Goal: Information Seeking & Learning: Learn about a topic

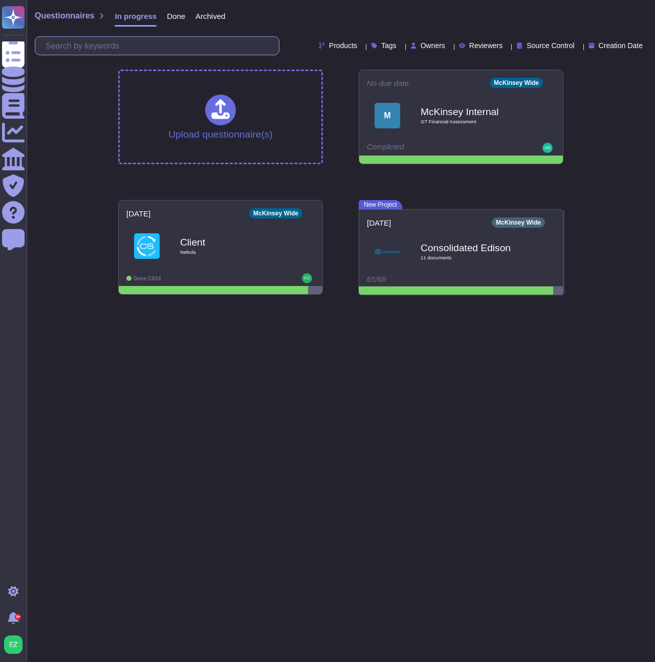
click at [222, 48] on input "text" at bounding box center [159, 46] width 238 height 18
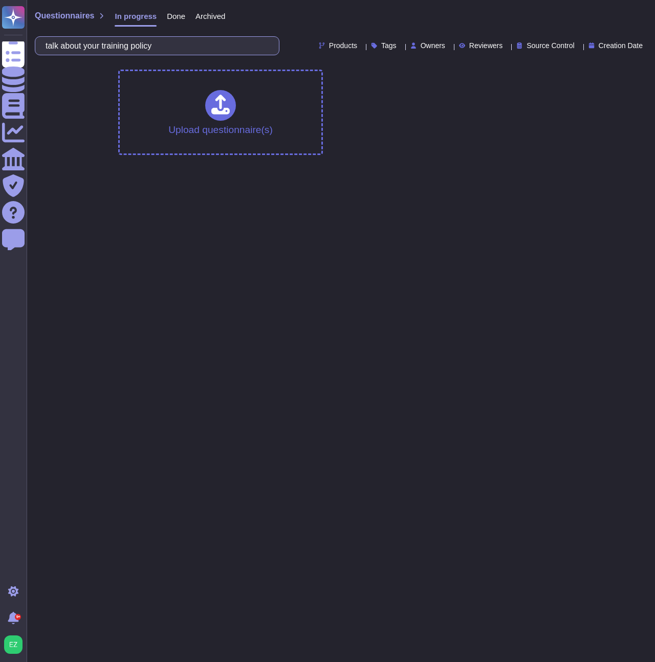
type input "talk about your training policy"
click at [200, 47] on input "talk about your training policy" at bounding box center [154, 46] width 228 height 18
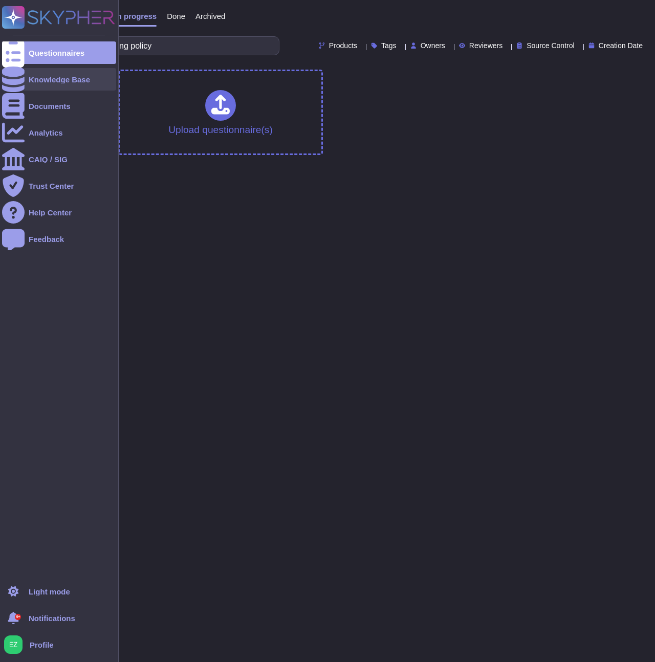
click at [29, 81] on div "Knowledge Base" at bounding box center [59, 80] width 61 height 8
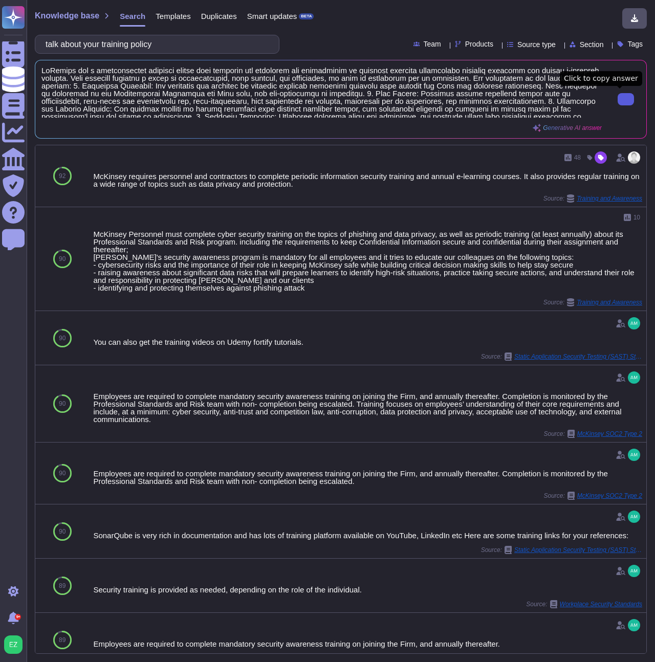
click at [254, 49] on input "talk about your training policy" at bounding box center [154, 44] width 228 height 18
click at [237, 49] on input "talk about your training policy" at bounding box center [154, 44] width 228 height 18
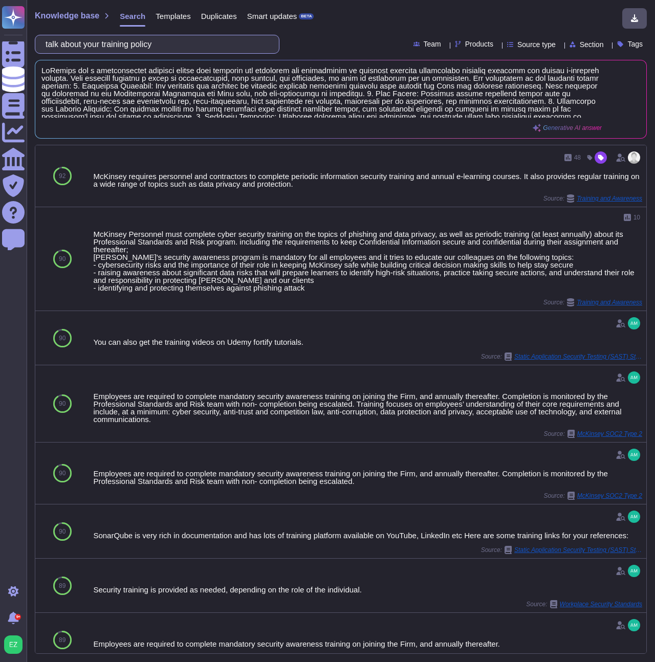
click at [211, 47] on input "talk about your training policy" at bounding box center [154, 44] width 228 height 18
click at [194, 43] on input "talk about your training policy" at bounding box center [154, 44] width 228 height 18
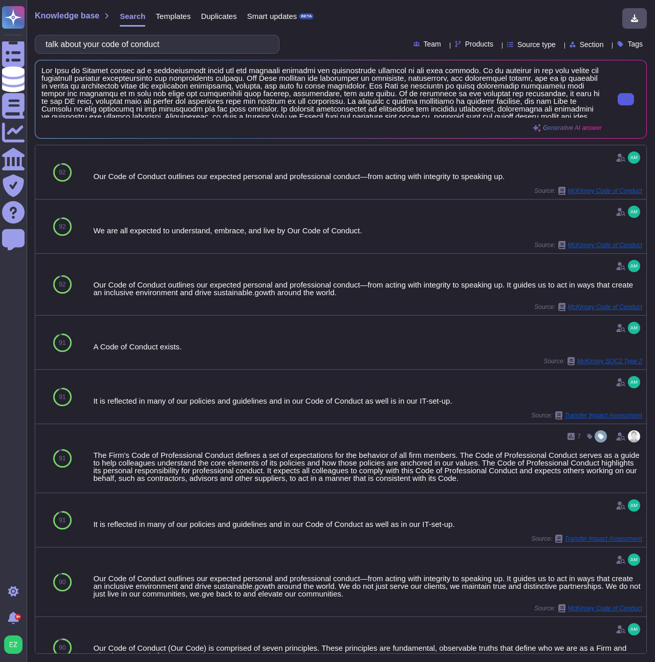
click at [618, 93] on button at bounding box center [625, 99] width 16 height 12
click at [206, 46] on input "talk about your code of conduct" at bounding box center [154, 44] width 228 height 18
drag, startPoint x: 211, startPoint y: 44, endPoint x: 128, endPoint y: 49, distance: 83.0
click at [128, 49] on input "talk about your code of conduct" at bounding box center [154, 44] width 228 height 18
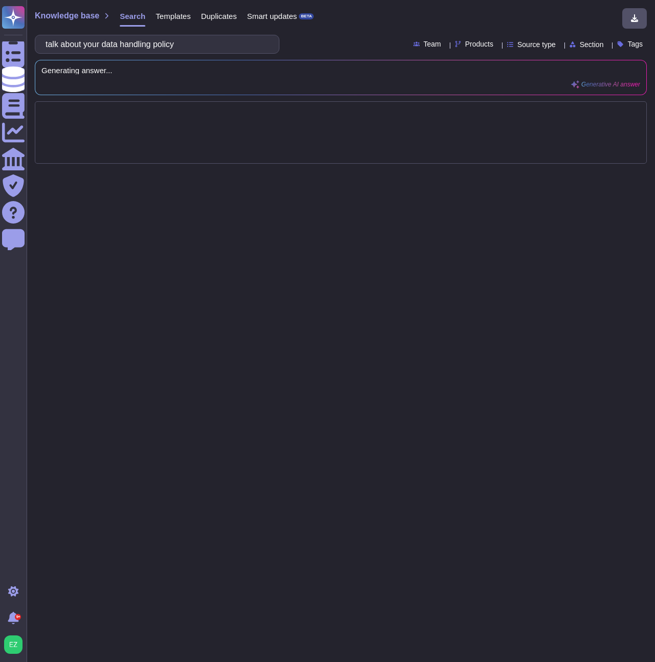
click at [292, 40] on div "talk about your data handling policy Team Products Source type Section Tags" at bounding box center [341, 44] width 612 height 19
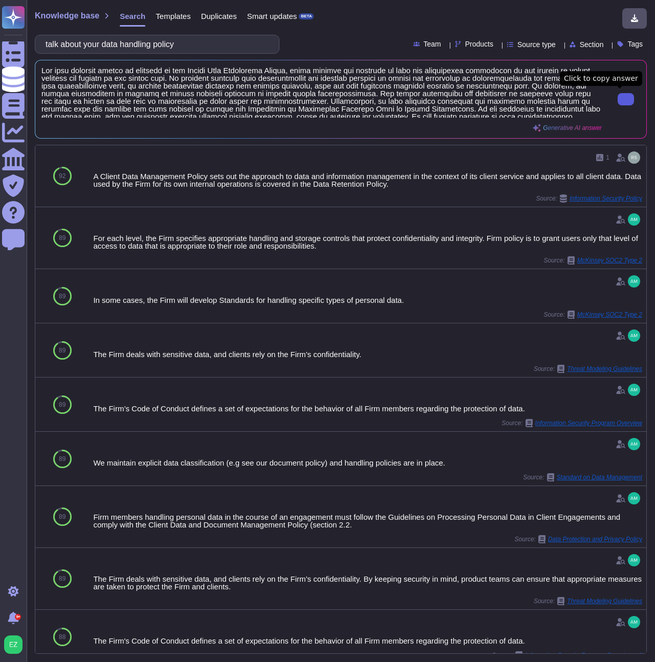
click at [626, 99] on icon at bounding box center [626, 99] width 0 height 0
click at [218, 44] on input "talk about your data handling policy" at bounding box center [154, 44] width 228 height 18
drag, startPoint x: 221, startPoint y: 44, endPoint x: 161, endPoint y: 46, distance: 60.9
click at [161, 46] on input "talk about your data handling policy" at bounding box center [154, 44] width 228 height 18
click at [160, 44] on input "talk about your data handling policy" at bounding box center [154, 44] width 228 height 18
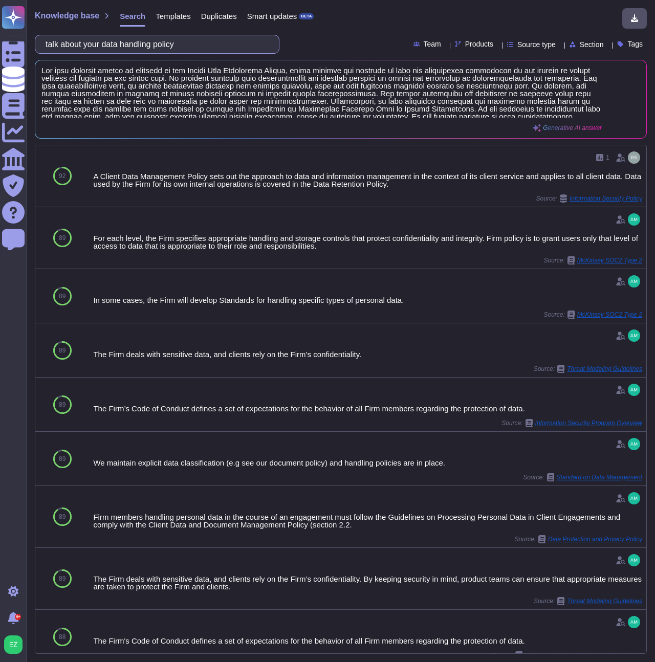
click at [160, 44] on input "talk about your data handling policy" at bounding box center [154, 44] width 228 height 18
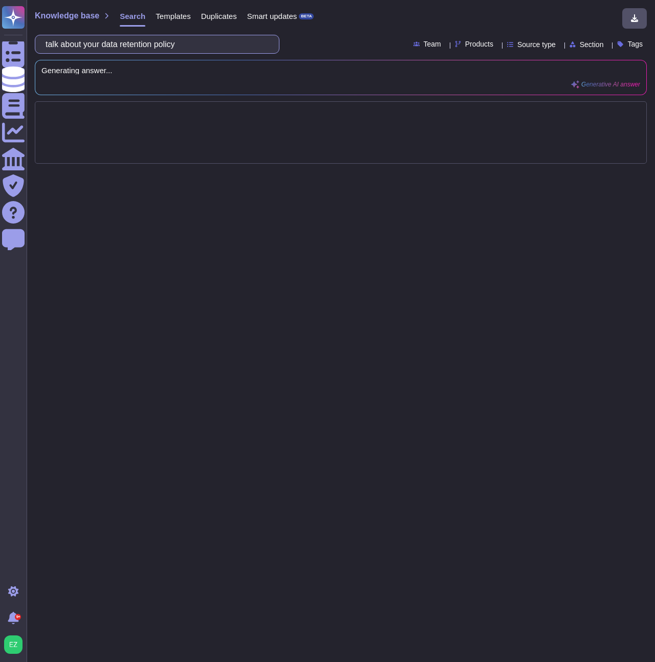
click at [222, 49] on input "talk about your data retention policy" at bounding box center [154, 44] width 228 height 18
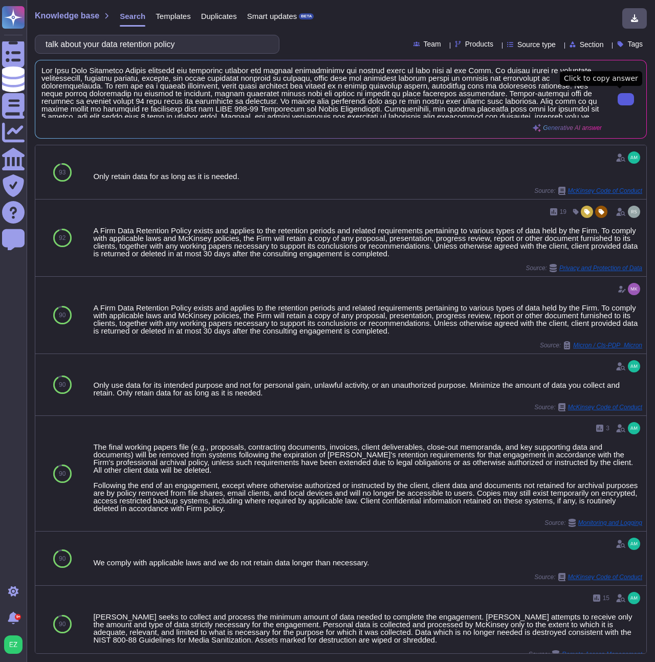
click at [626, 99] on icon at bounding box center [626, 99] width 0 height 0
drag, startPoint x: 216, startPoint y: 44, endPoint x: 125, endPoint y: 44, distance: 90.5
click at [125, 44] on input "talk about your data retention policy" at bounding box center [154, 44] width 228 height 18
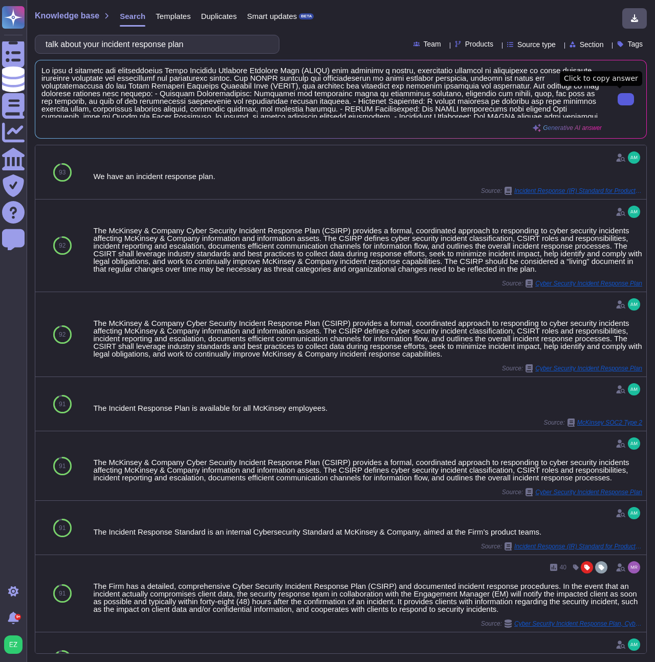
type input "talk about your incident response plan"
